Goal: Information Seeking & Learning: Learn about a topic

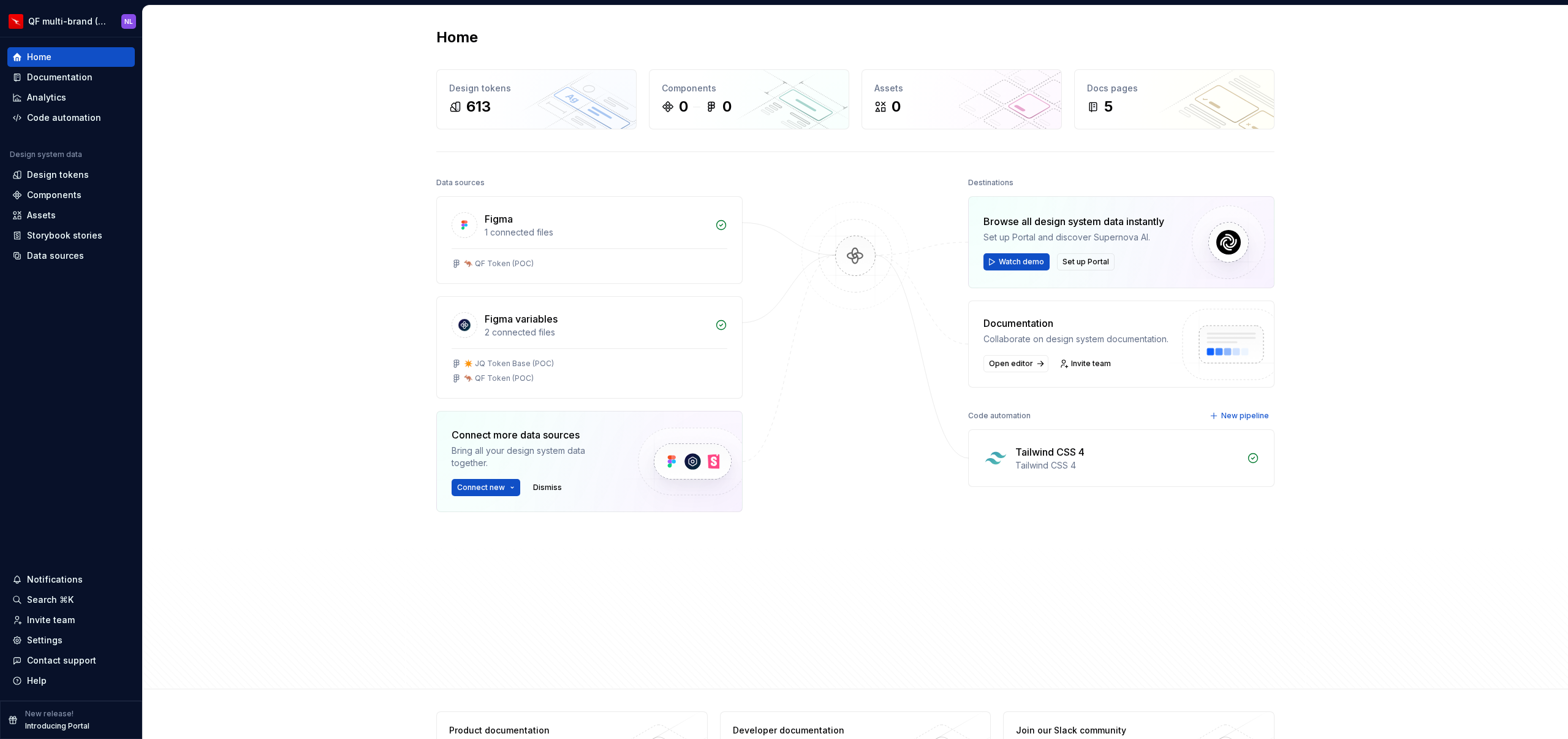
drag, startPoint x: 220, startPoint y: 125, endPoint x: 113, endPoint y: 80, distance: 116.1
click at [219, 123] on div "Home Design tokens 613 Components 0 0 Assets 0 Docs pages 5 Data sources Figma …" at bounding box center [855, 348] width 1425 height 684
click at [69, 173] on div "Design tokens" at bounding box center [58, 175] width 62 height 12
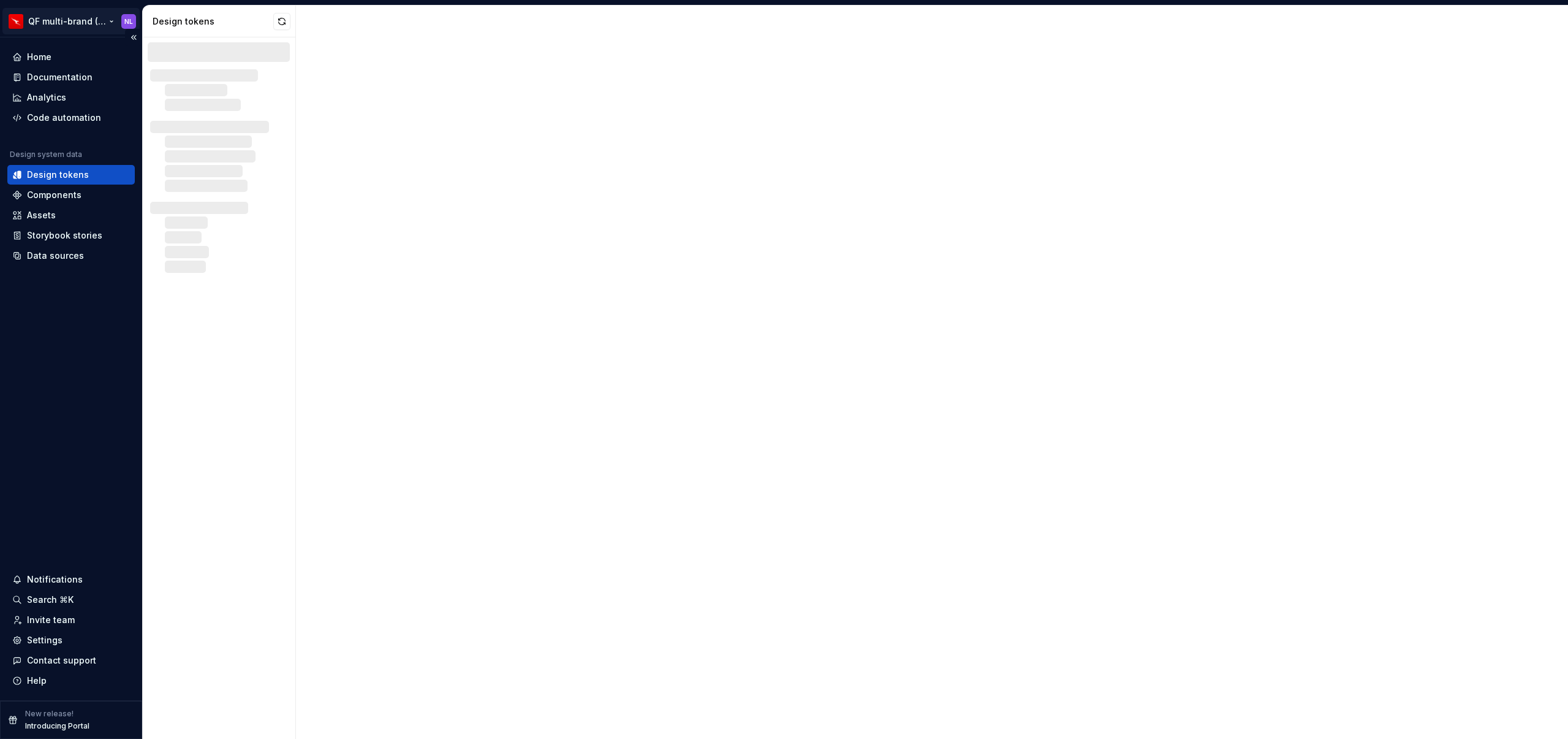
click at [75, 15] on html "QF multi-brand (Test) NL Home Documentation Analytics Code automation Design sy…" at bounding box center [784, 369] width 1568 height 739
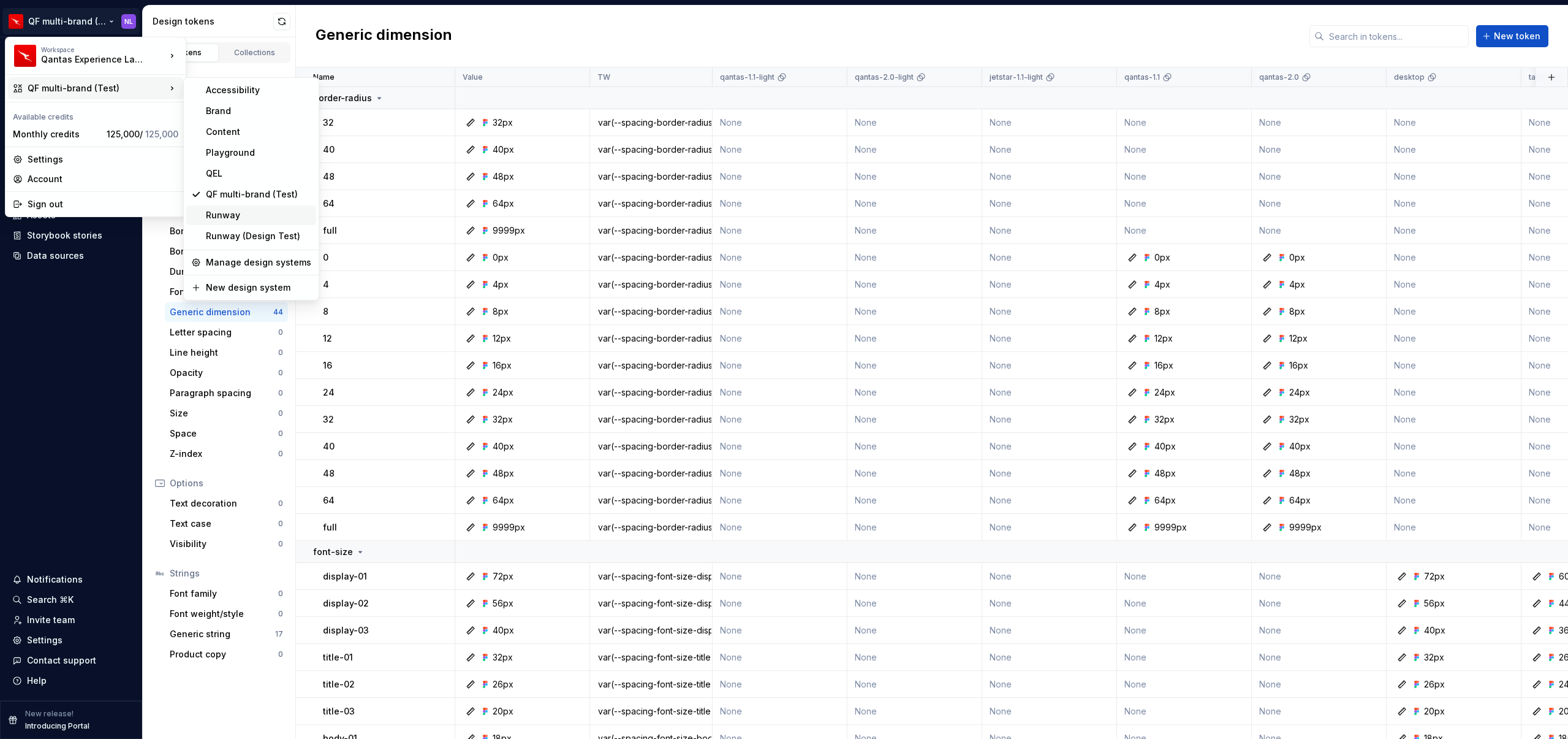
click at [246, 215] on div "Runway" at bounding box center [259, 215] width 106 height 12
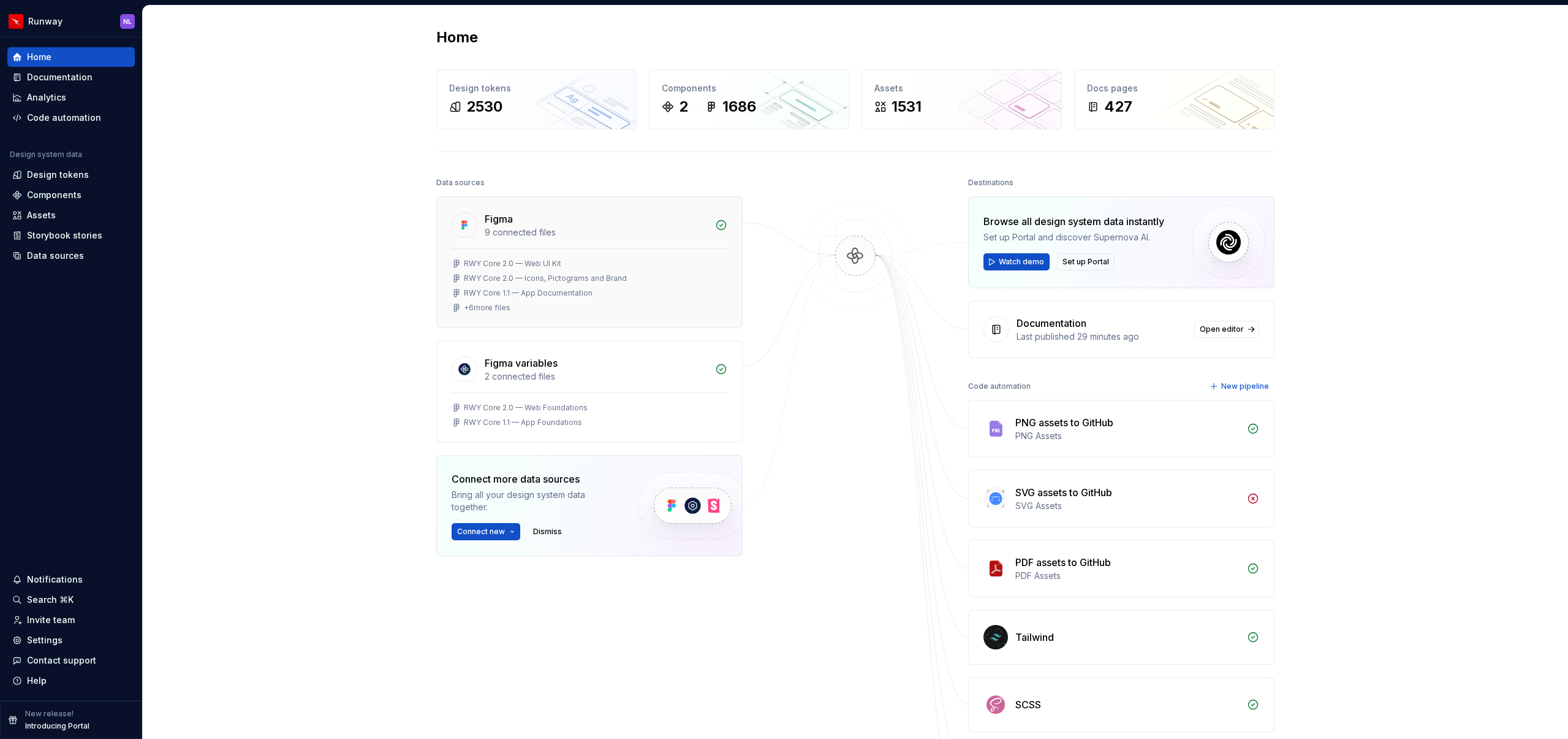
click at [489, 309] on div "+ 6 more files" at bounding box center [487, 308] width 47 height 10
click at [553, 101] on div "2530" at bounding box center [536, 106] width 174 height 19
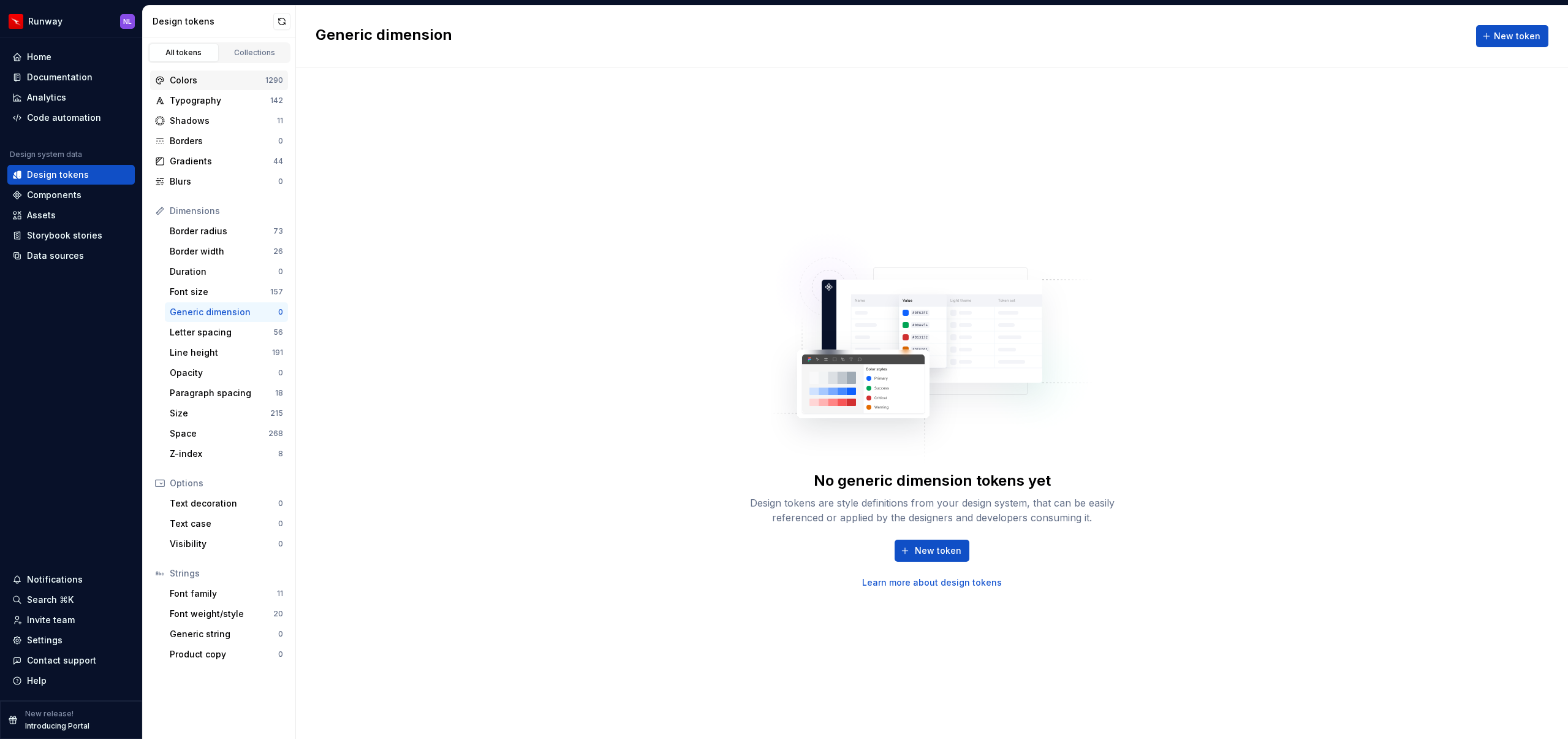
click at [206, 84] on div "Colors" at bounding box center [217, 80] width 95 height 12
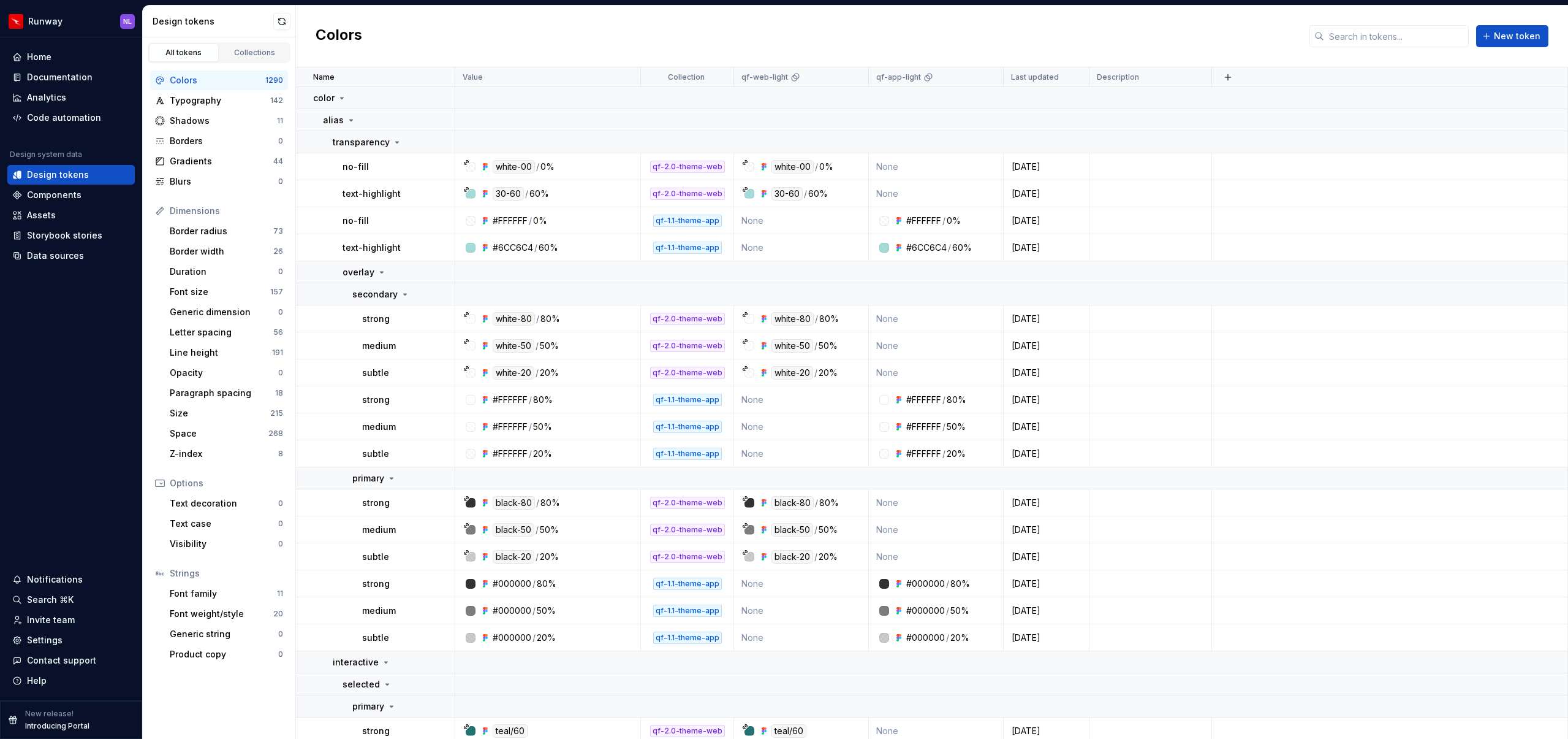
click at [208, 28] on div "Design tokens" at bounding box center [219, 21] width 153 height 32
click at [108, 173] on div "Design tokens" at bounding box center [71, 175] width 117 height 12
click at [46, 56] on div "Home" at bounding box center [40, 56] width 25 height 12
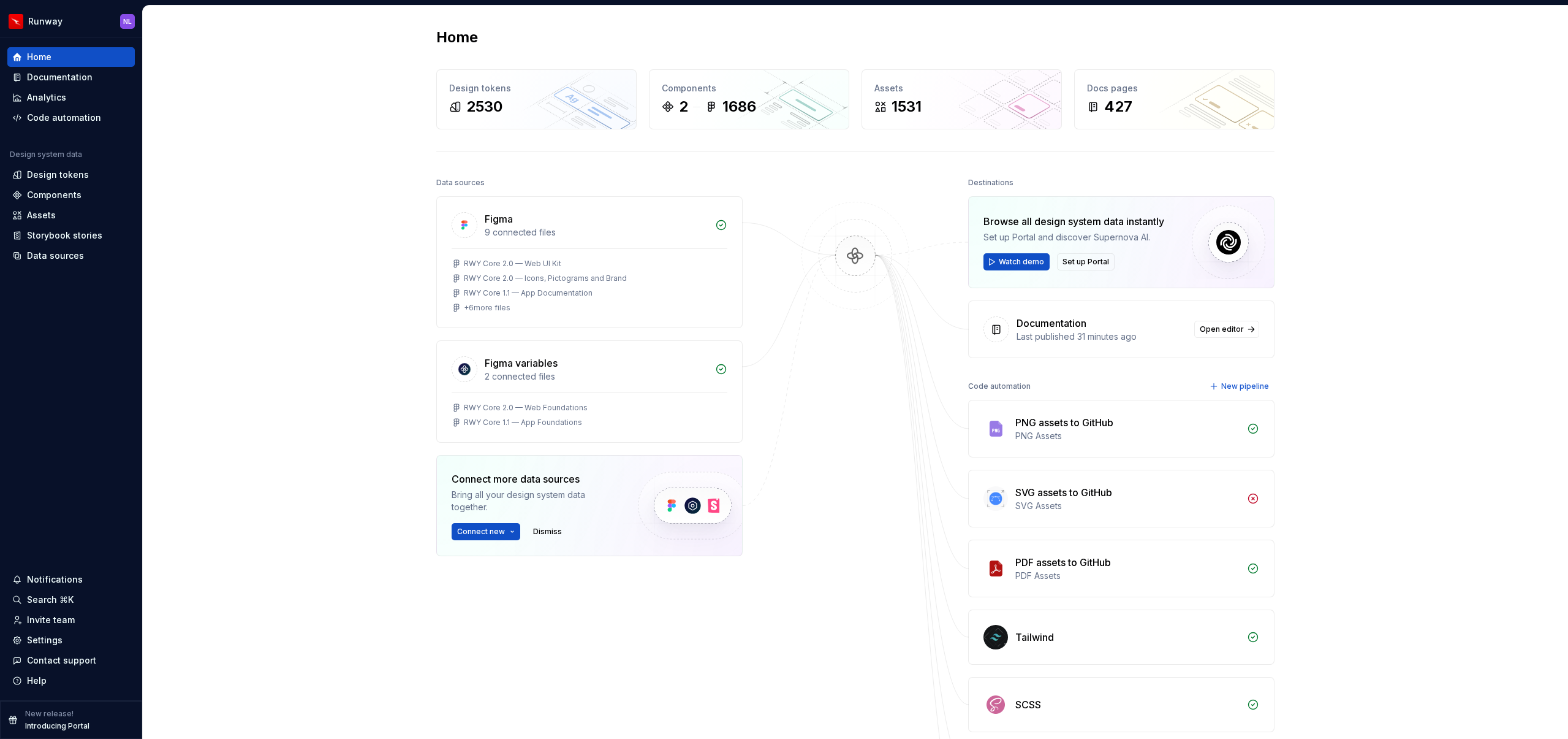
click at [262, 116] on div "Home Design tokens 2530 Components 2 1686 Assets 1531 Docs pages 427 Data sourc…" at bounding box center [855, 472] width 1425 height 933
click at [383, 175] on div "Home Design tokens 2530 Components 2 1686 Assets 1531 Docs pages 427 Data sourc…" at bounding box center [855, 472] width 1425 height 933
click at [1134, 88] on div "Docs pages" at bounding box center [1174, 88] width 174 height 12
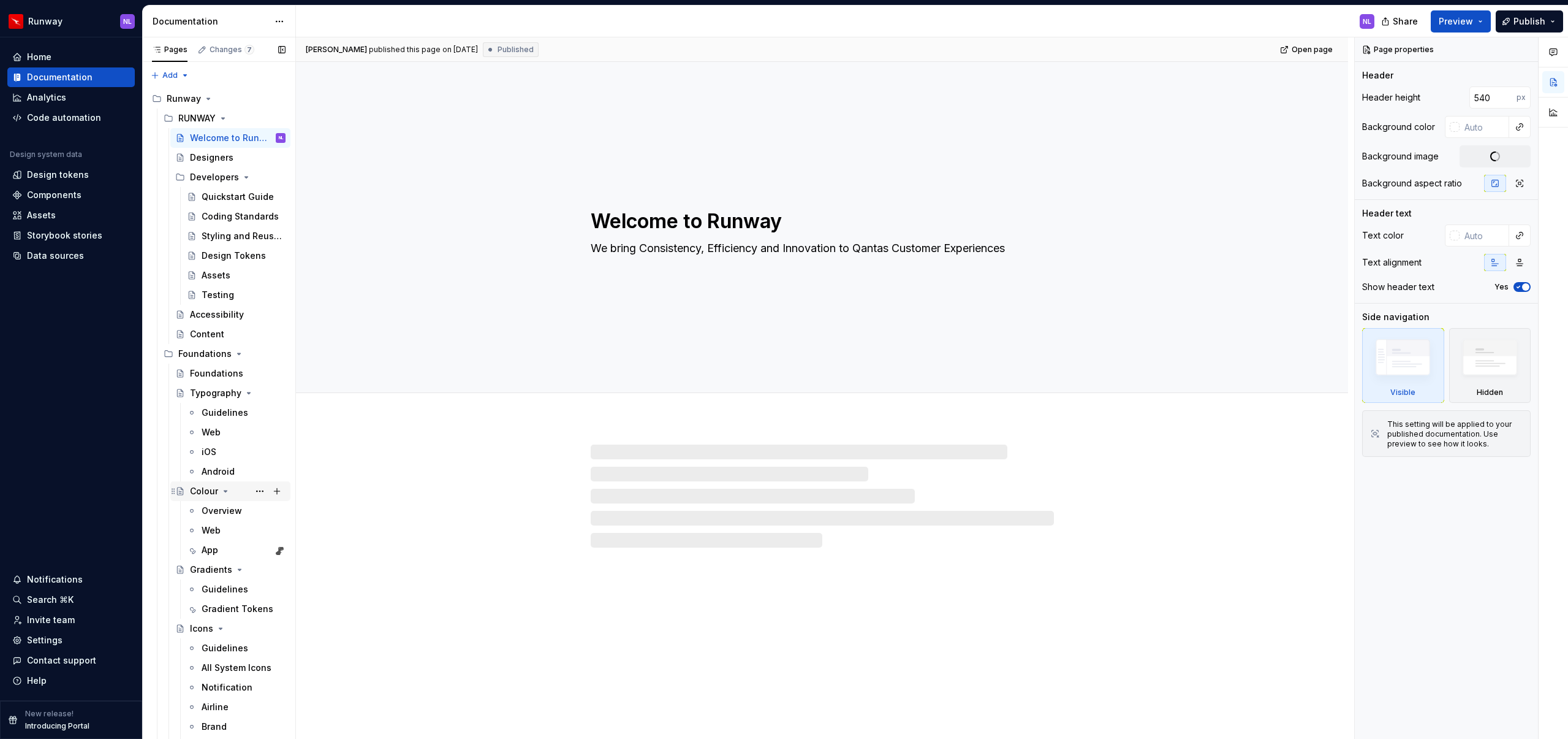
scroll to position [255, 0]
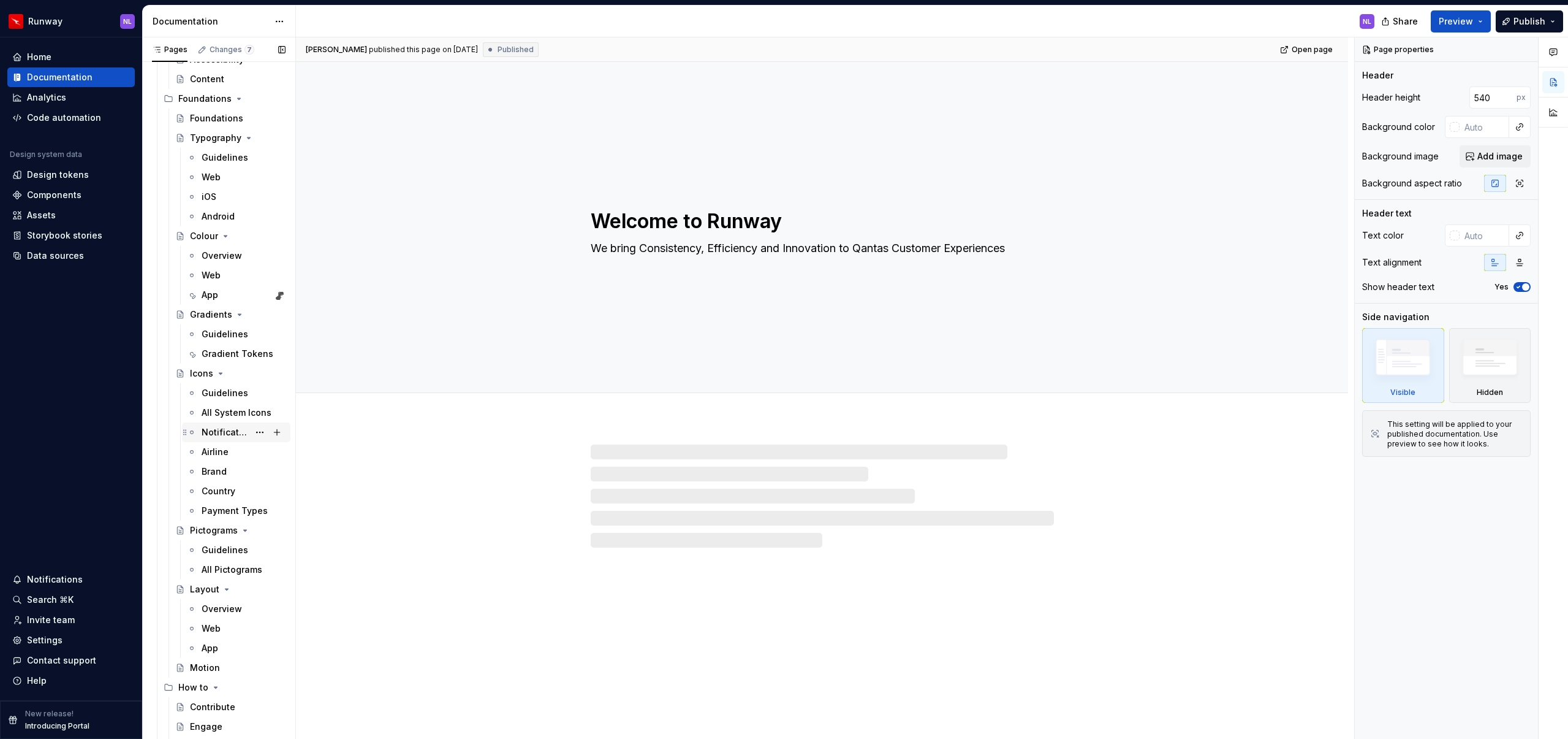
click at [211, 436] on div "Notification" at bounding box center [225, 432] width 47 height 12
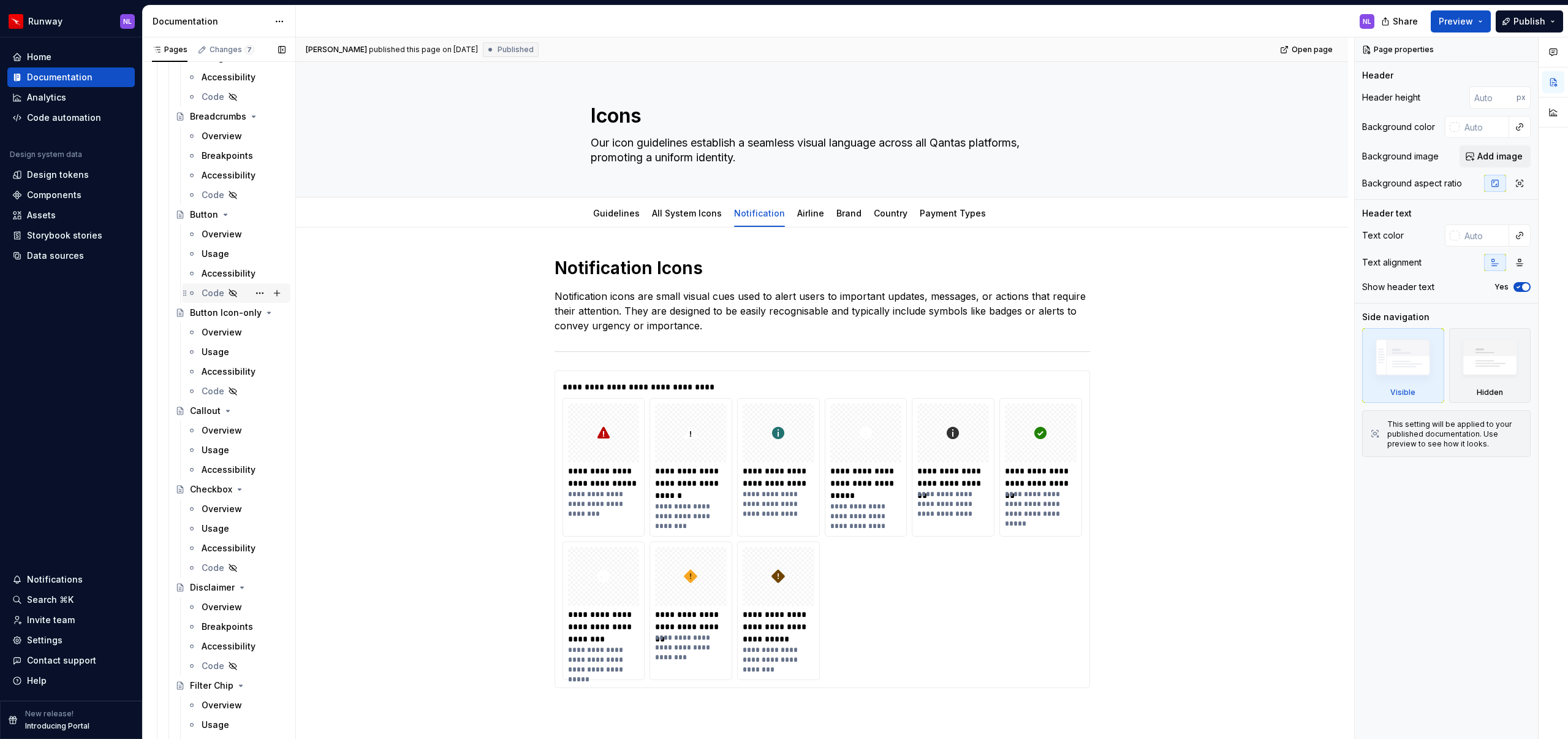
scroll to position [1375, 0]
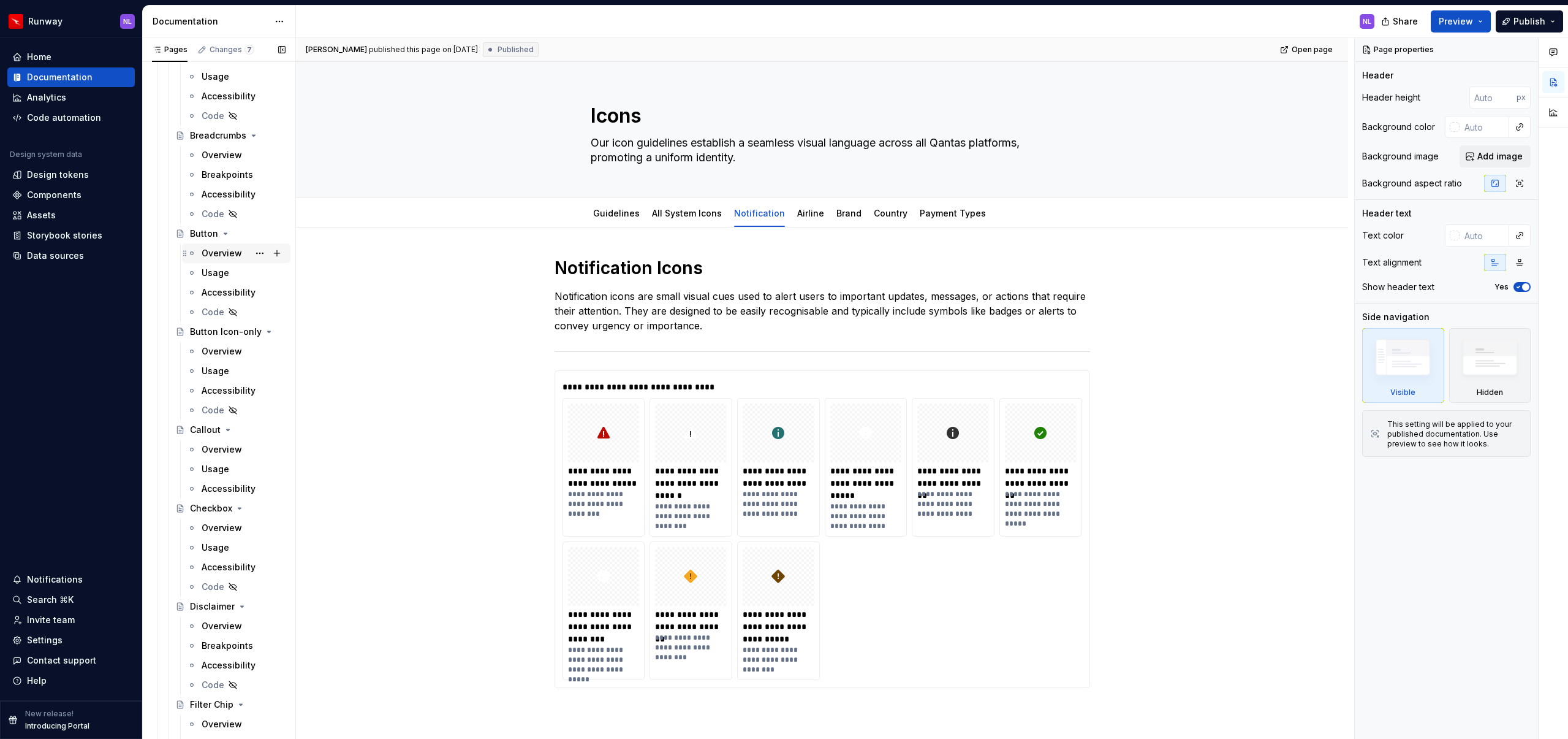
click at [219, 252] on div "Overview" at bounding box center [222, 253] width 40 height 12
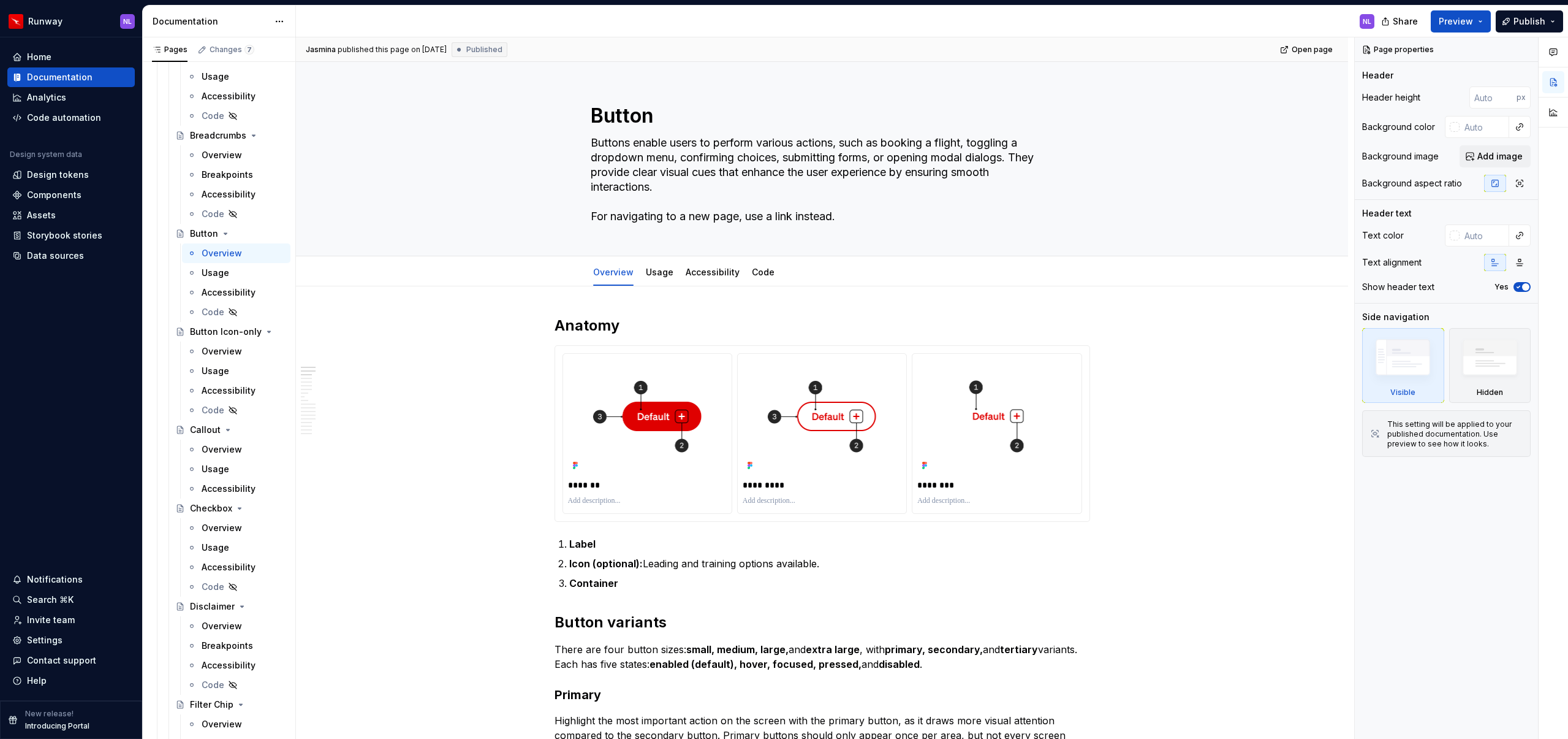
type textarea "*"
